Goal: Task Accomplishment & Management: Manage account settings

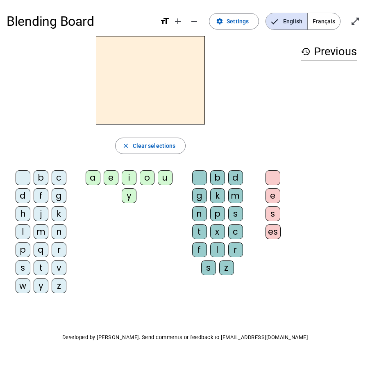
click at [290, 21] on span "Français" at bounding box center [324, 21] width 32 height 16
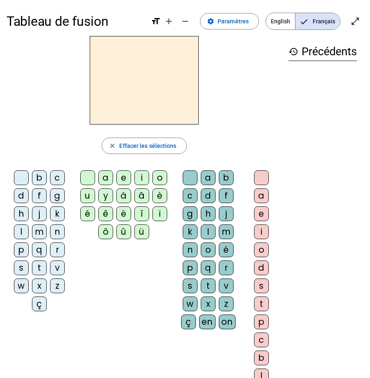
click at [24, 251] on div "p" at bounding box center [21, 250] width 15 height 15
click at [92, 194] on div "u" at bounding box center [87, 195] width 15 height 15
click at [228, 263] on div "r" at bounding box center [226, 268] width 15 height 15
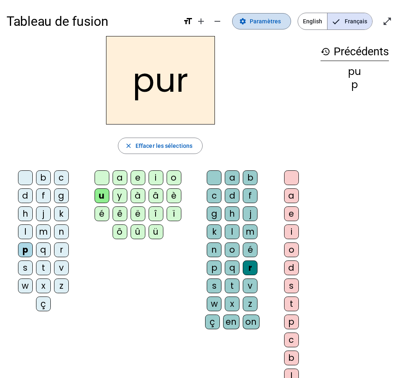
click at [253, 19] on span "Paramètres" at bounding box center [265, 21] width 31 height 10
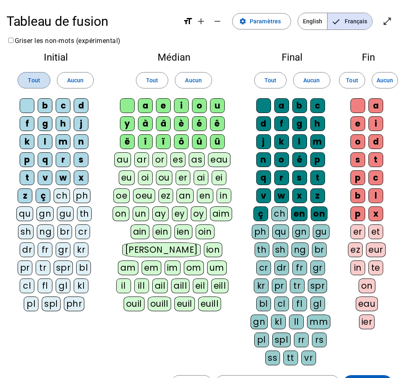
click at [44, 78] on span at bounding box center [34, 80] width 32 height 20
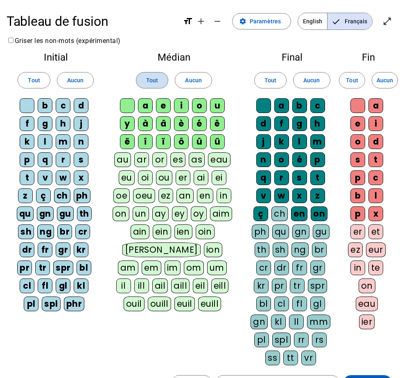
click at [153, 80] on span "Tout" at bounding box center [152, 80] width 12 height 10
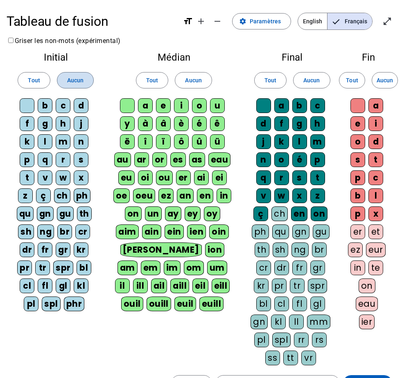
click at [70, 79] on span "Aucun" at bounding box center [75, 80] width 16 height 10
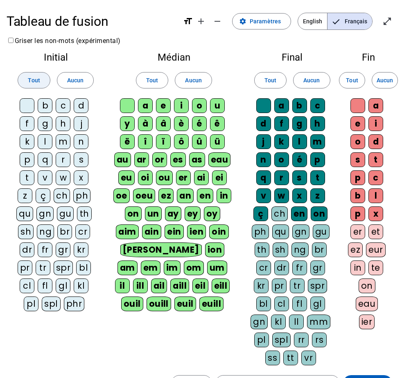
click at [33, 77] on span "Tout" at bounding box center [34, 80] width 12 height 10
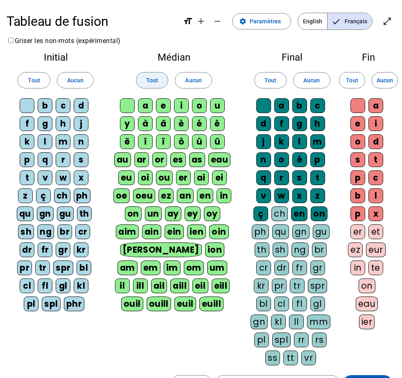
click at [149, 81] on span "Tout" at bounding box center [152, 80] width 12 height 10
click at [263, 82] on span at bounding box center [271, 80] width 32 height 20
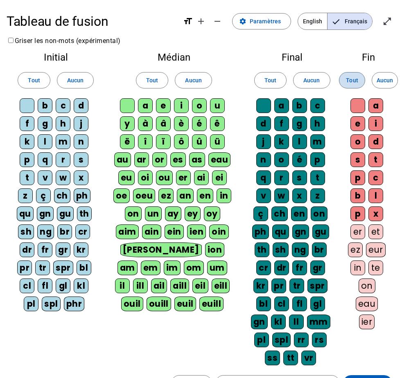
click at [290, 85] on span "Tout" at bounding box center [352, 80] width 12 height 10
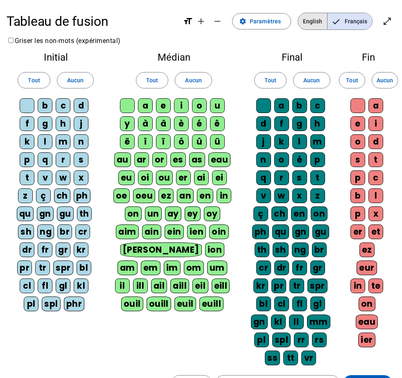
click at [290, 21] on span "English" at bounding box center [312, 21] width 29 height 16
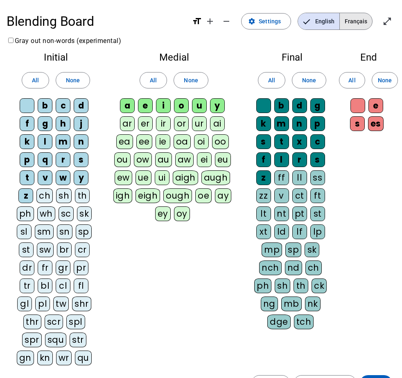
click at [290, 20] on span "Français" at bounding box center [356, 21] width 32 height 16
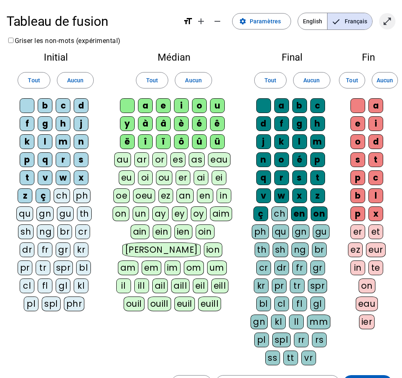
click at [290, 22] on mat-icon "open_in_full" at bounding box center [388, 21] width 10 height 10
click at [264, 20] on span "Paramètres" at bounding box center [265, 21] width 31 height 10
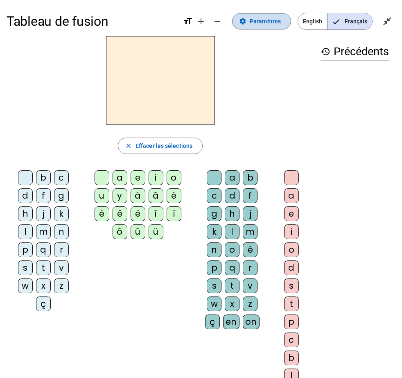
click at [261, 24] on span "Paramètres" at bounding box center [265, 21] width 31 height 10
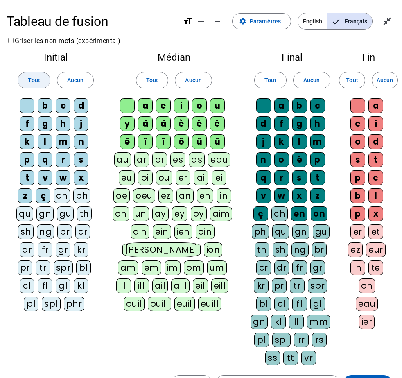
click at [34, 78] on span "Tout" at bounding box center [34, 80] width 12 height 10
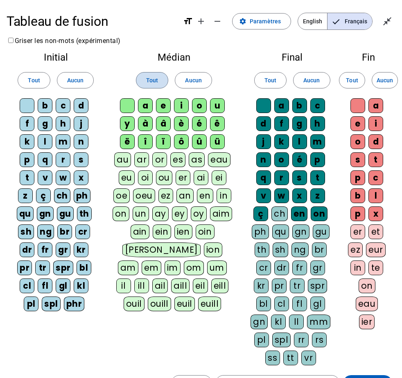
click at [149, 76] on span "Tout" at bounding box center [152, 80] width 12 height 10
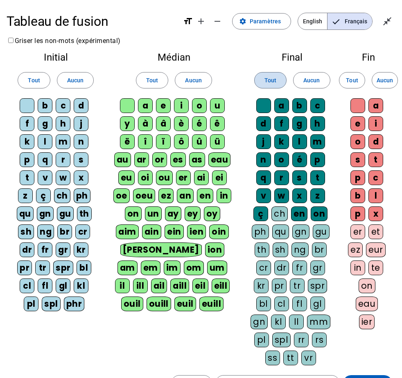
click at [278, 80] on span at bounding box center [271, 80] width 32 height 20
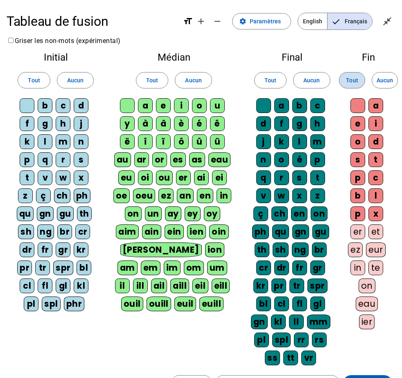
click at [290, 82] on span "Tout" at bounding box center [352, 80] width 12 height 10
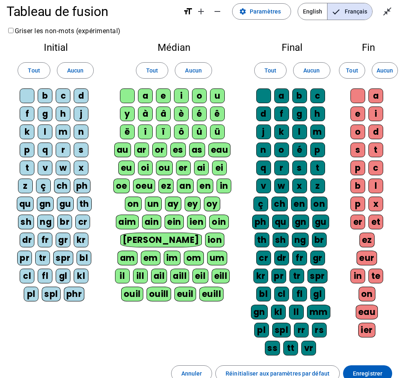
scroll to position [93, 0]
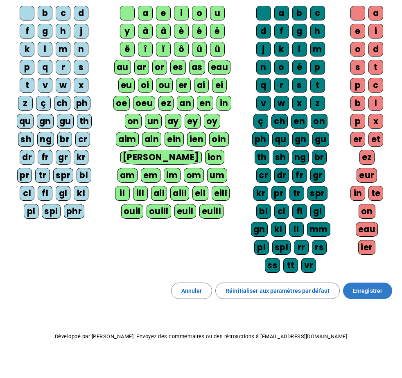
click at [290, 286] on span "Enregistrer" at bounding box center [367, 291] width 29 height 10
